Goal: Navigation & Orientation: Understand site structure

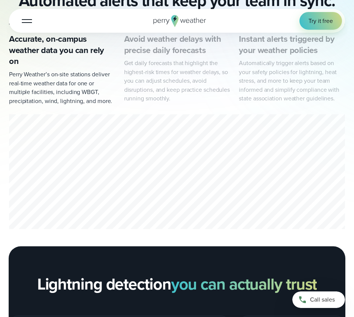
scroll to position [365, 0]
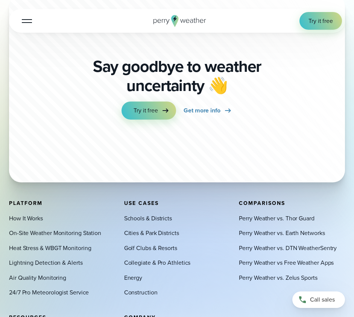
scroll to position [2266, 0]
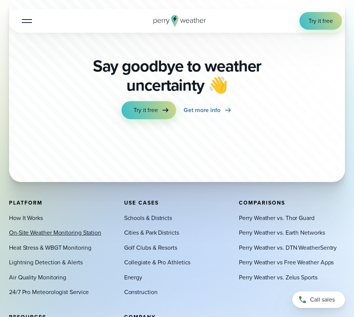
click at [78, 228] on link "On-Site Weather Monitoring Station" at bounding box center [55, 232] width 92 height 9
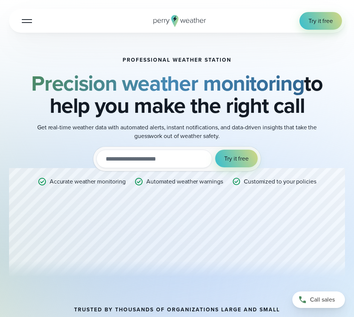
click at [30, 24] on button "Open Menu" at bounding box center [27, 21] width 18 height 18
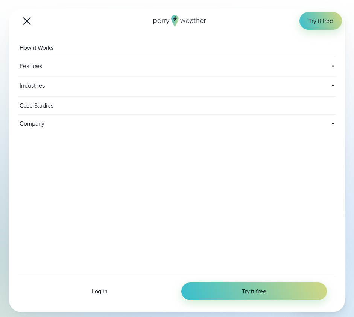
click at [332, 66] on icon at bounding box center [333, 66] width 6 height 6
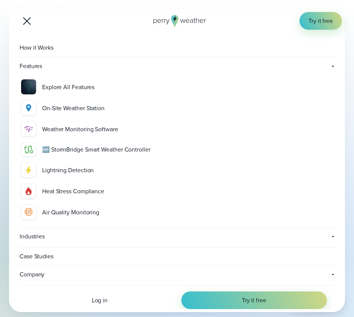
scroll to position [9, 0]
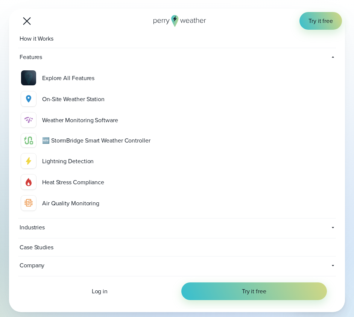
click at [333, 227] on icon at bounding box center [333, 228] width 6 height 6
